Goal: Information Seeking & Learning: Understand process/instructions

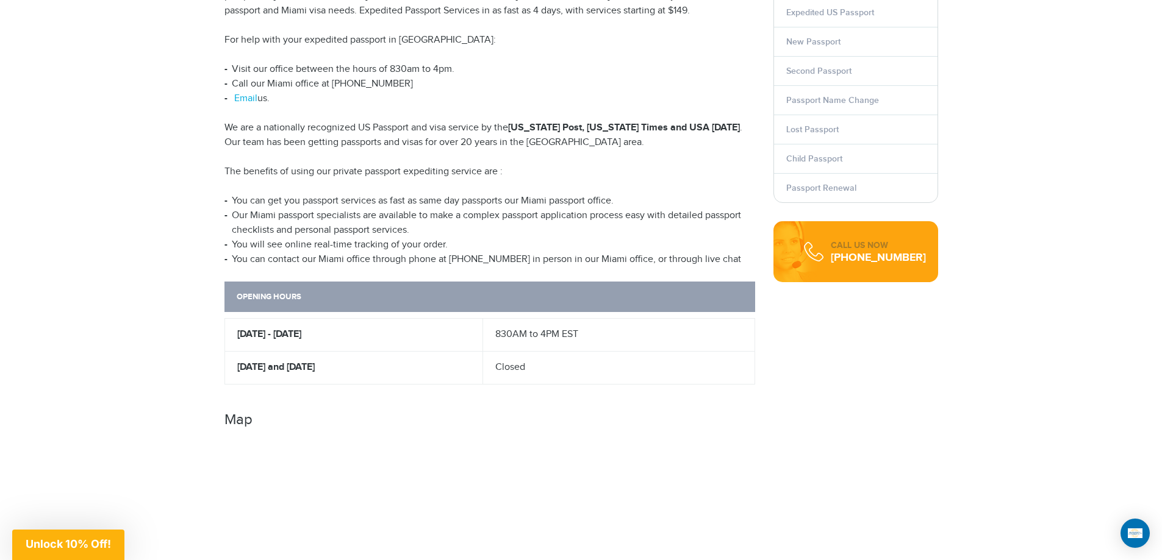
scroll to position [305, 0]
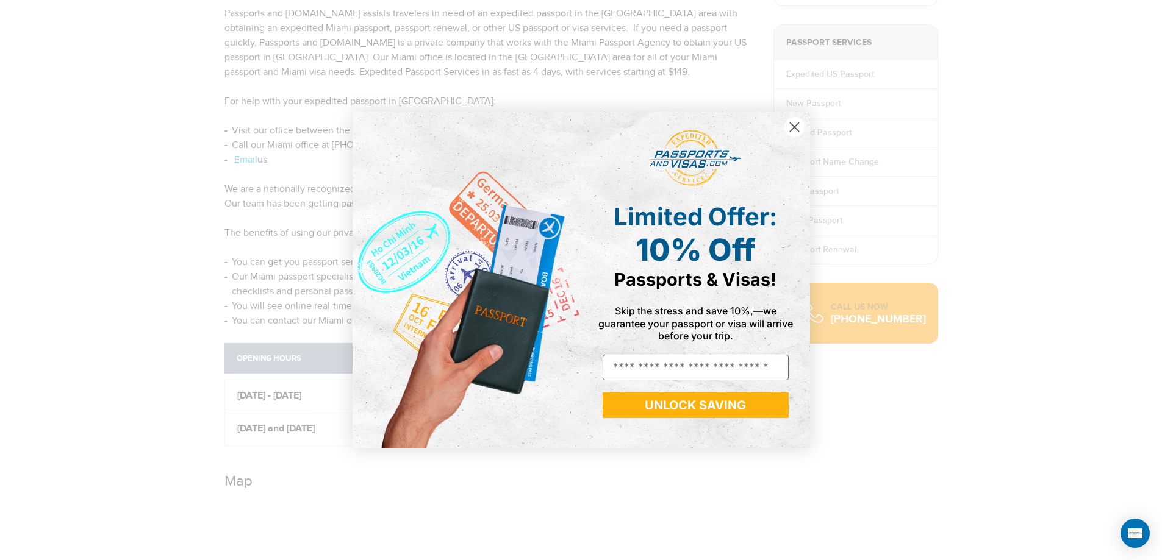
click at [796, 128] on circle "Close dialog" at bounding box center [794, 127] width 20 height 20
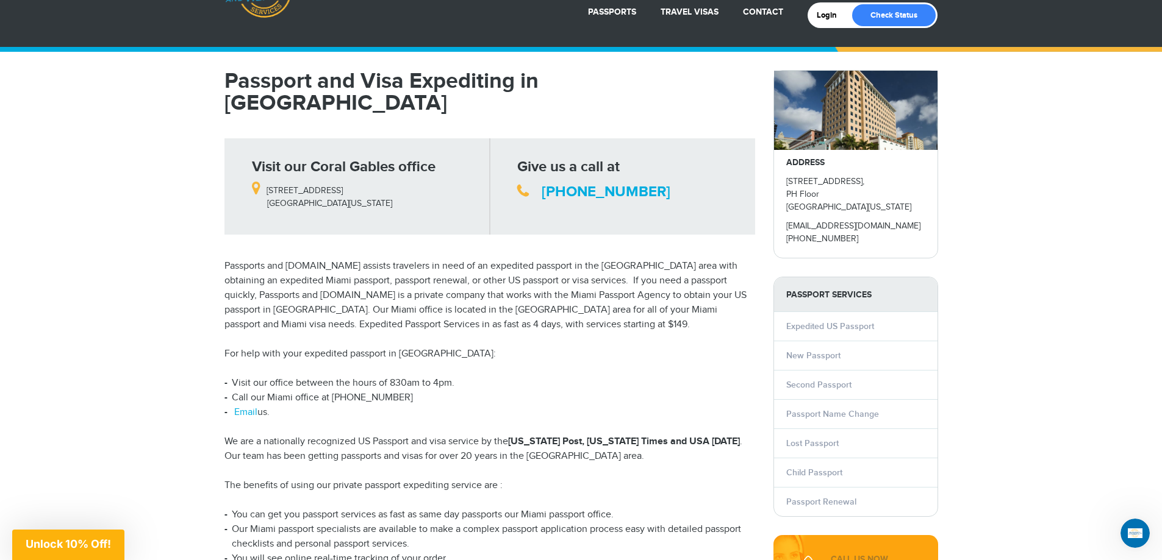
scroll to position [0, 0]
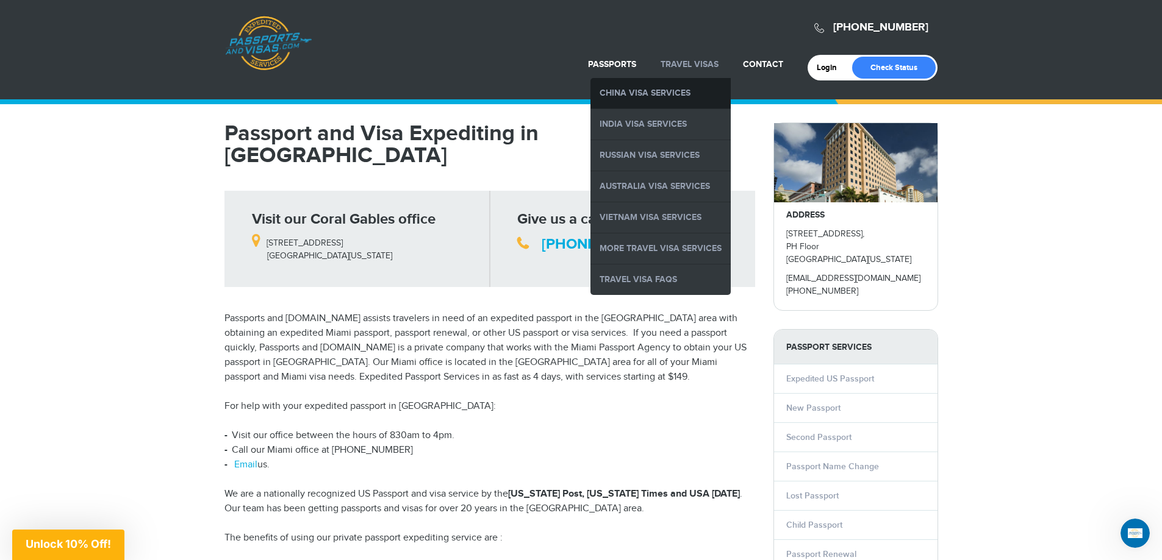
click at [671, 99] on link "China Visa Services" at bounding box center [660, 93] width 140 height 30
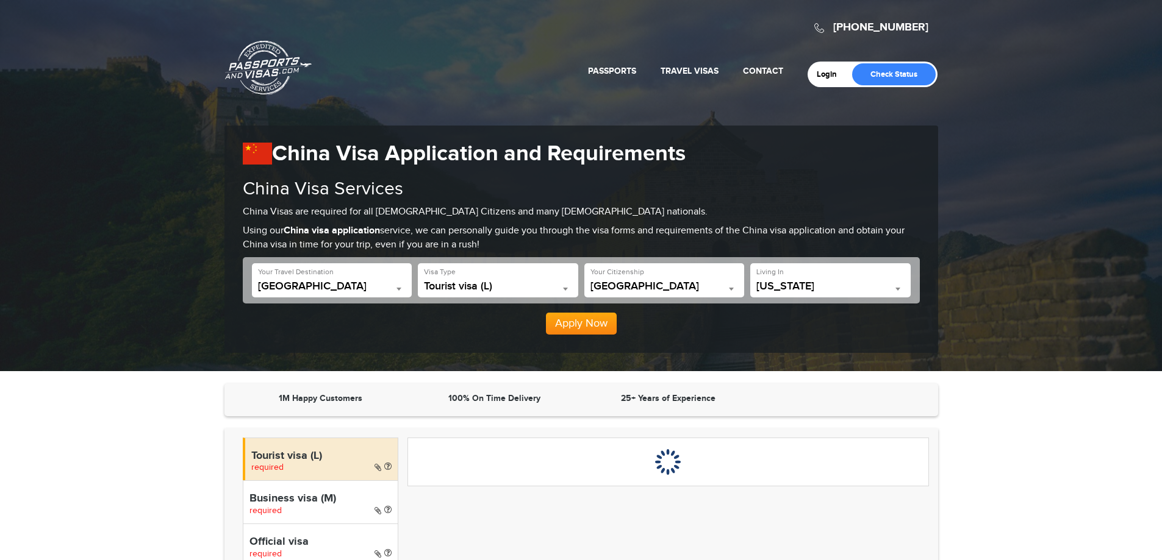
click at [349, 287] on span "[GEOGRAPHIC_DATA]" at bounding box center [332, 286] width 148 height 12
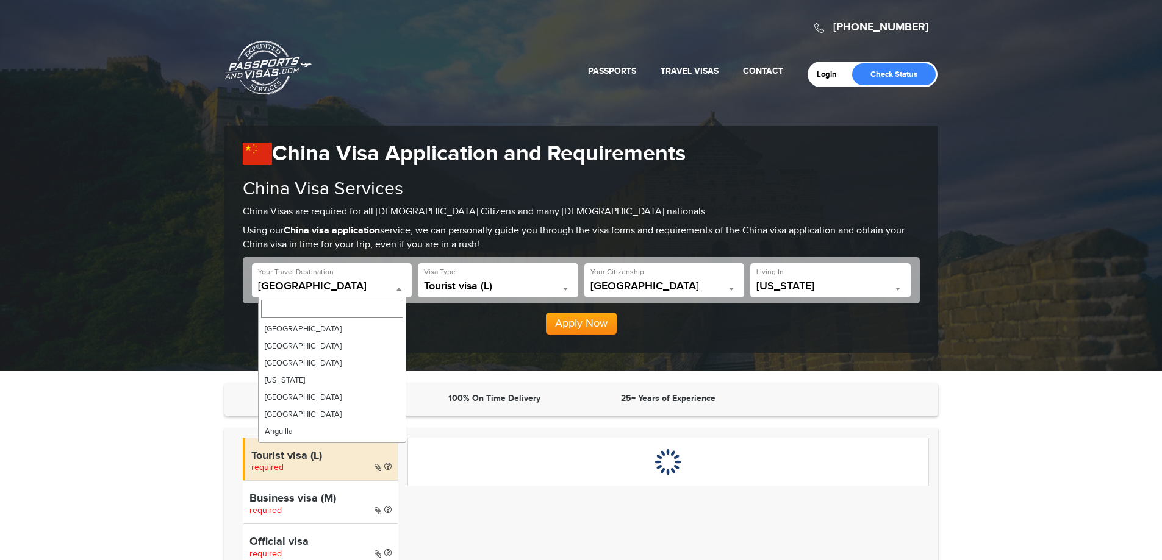
scroll to position [700, 0]
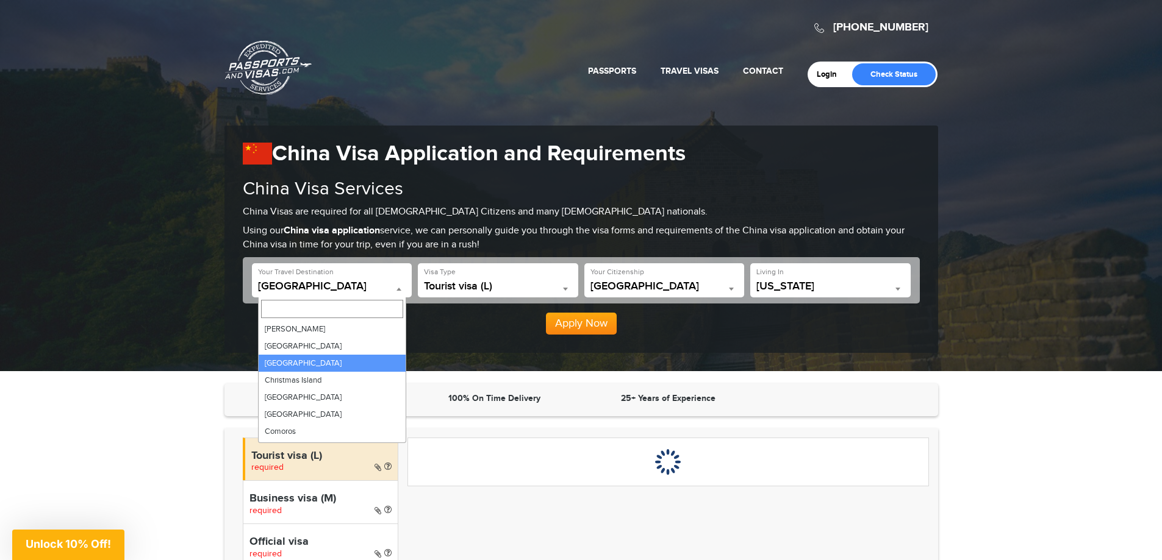
click at [349, 287] on span "[GEOGRAPHIC_DATA]" at bounding box center [332, 286] width 148 height 12
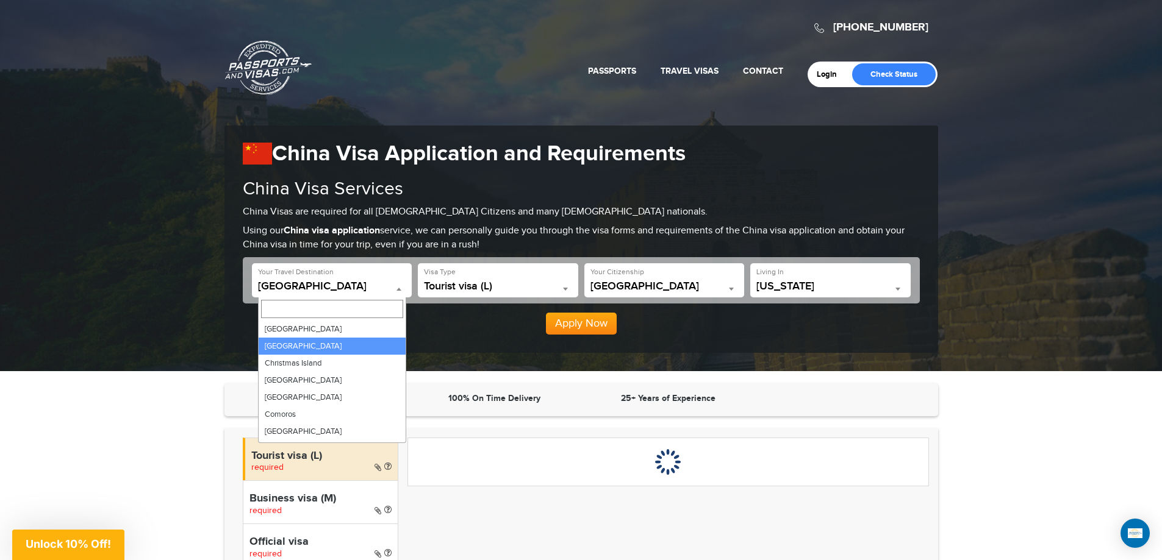
click at [773, 341] on div "**********" at bounding box center [580, 239] width 713 height 227
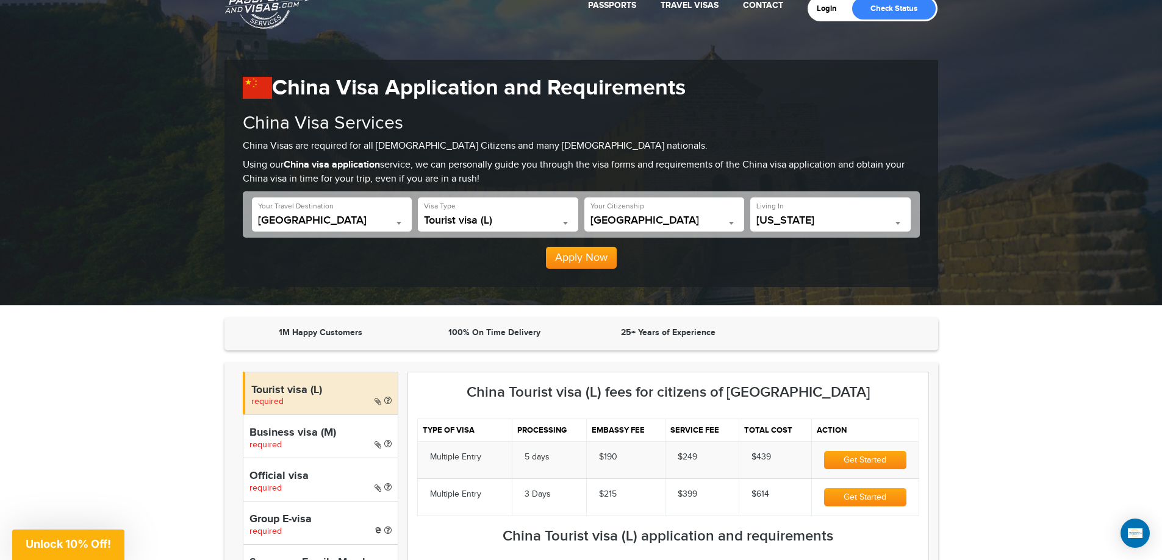
scroll to position [61, 0]
